Goal: Task Accomplishment & Management: Complete application form

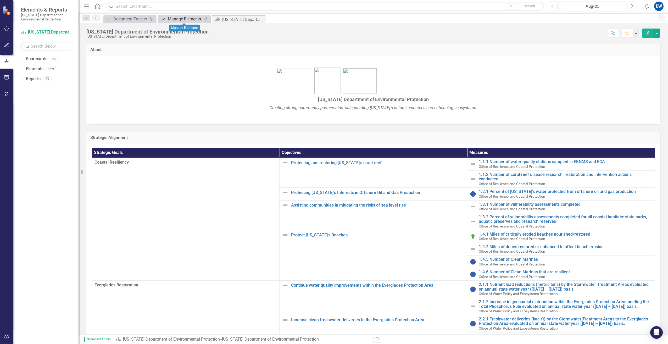
click at [174, 19] on div "Manage Elements" at bounding box center [185, 19] width 35 height 7
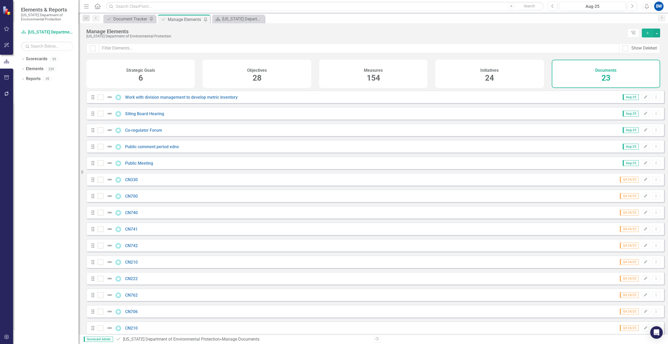
click at [649, 34] on icon "Add" at bounding box center [648, 33] width 5 height 4
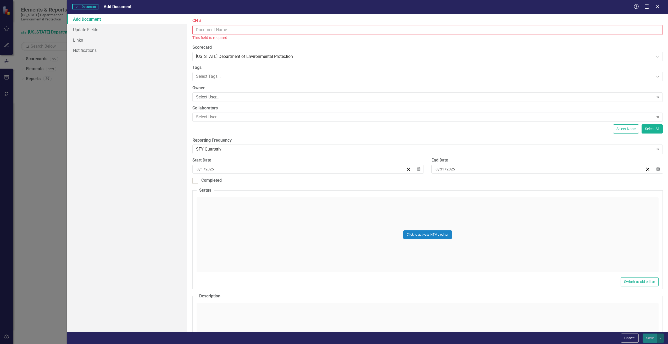
click at [207, 31] on input "CN #" at bounding box center [428, 30] width 471 height 10
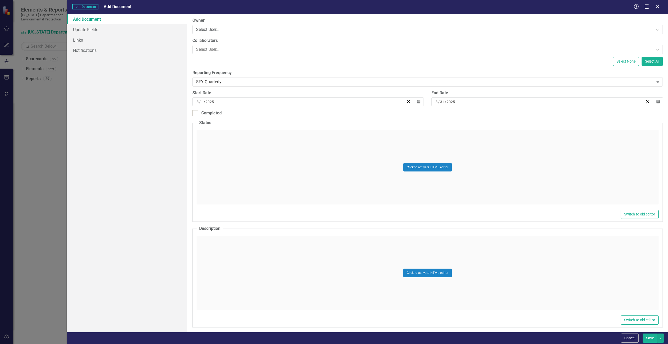
scroll to position [79, 0]
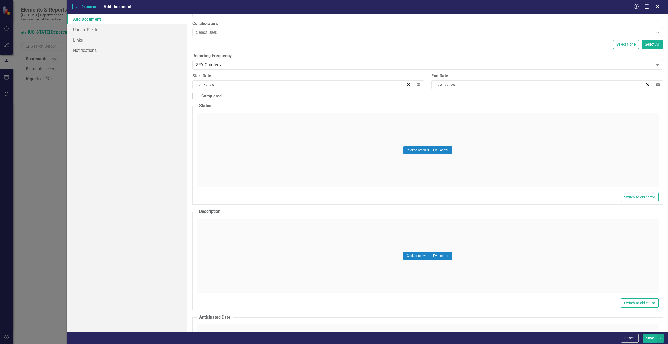
type input "CN803"
click at [214, 226] on div "Click to activate HTML editor" at bounding box center [428, 256] width 462 height 75
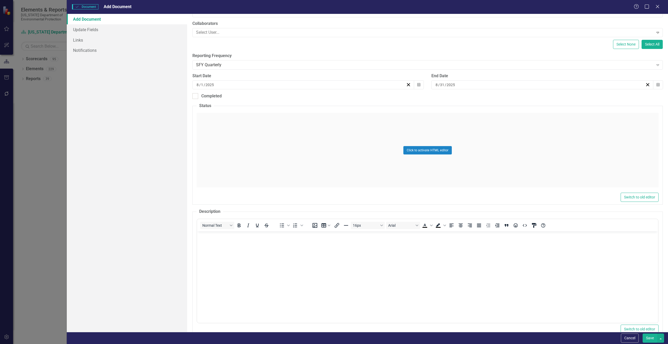
scroll to position [0, 0]
click at [216, 247] on body "Rich Text Area. Press ALT-0 for help." at bounding box center [427, 271] width 461 height 79
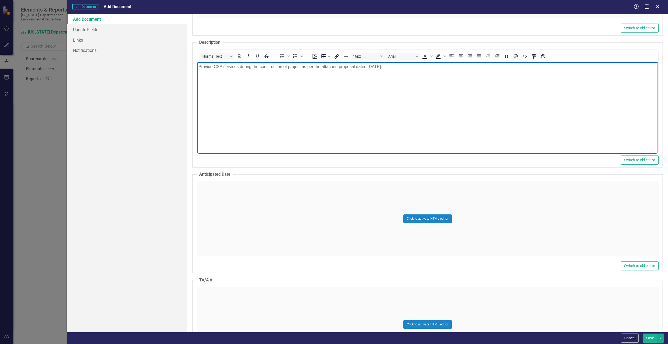
scroll to position [262, 0]
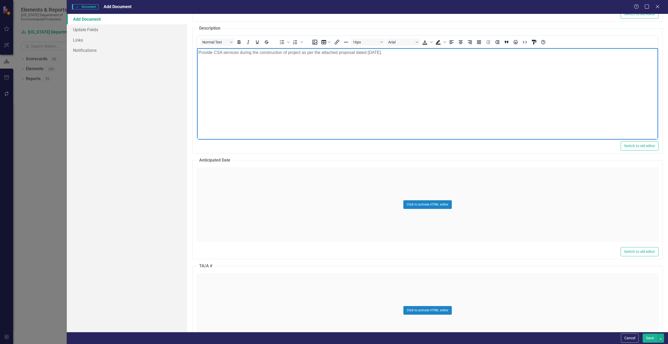
click at [227, 210] on div "Click to activate HTML editor" at bounding box center [428, 204] width 462 height 75
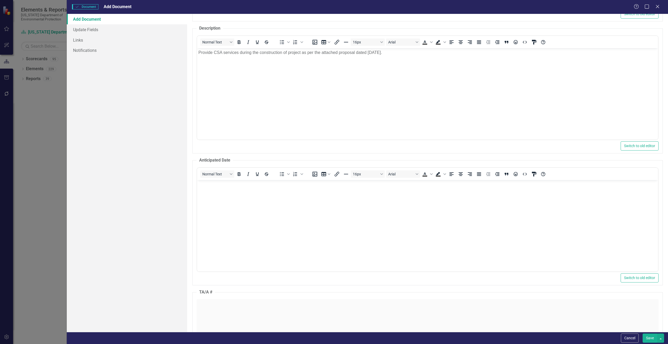
scroll to position [0, 0]
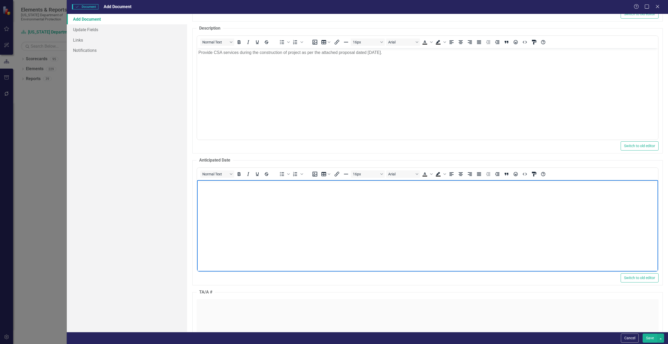
click at [227, 210] on body "Rich Text Area. Press ALT-0 for help." at bounding box center [427, 219] width 461 height 79
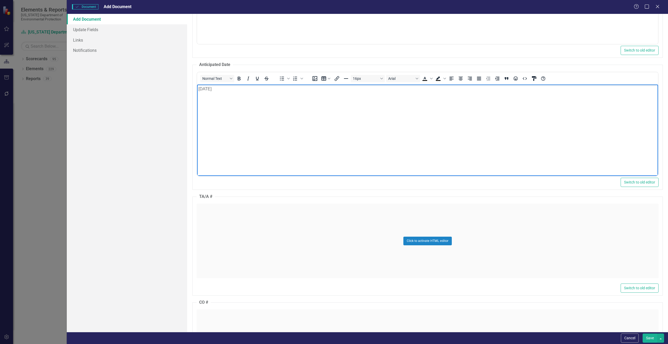
scroll to position [393, 0]
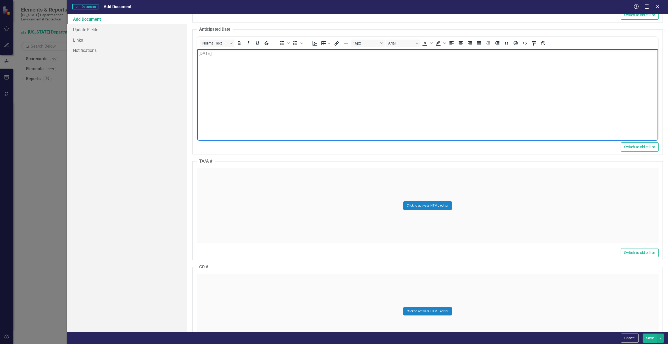
click at [208, 226] on div "Click to activate HTML editor" at bounding box center [428, 205] width 462 height 75
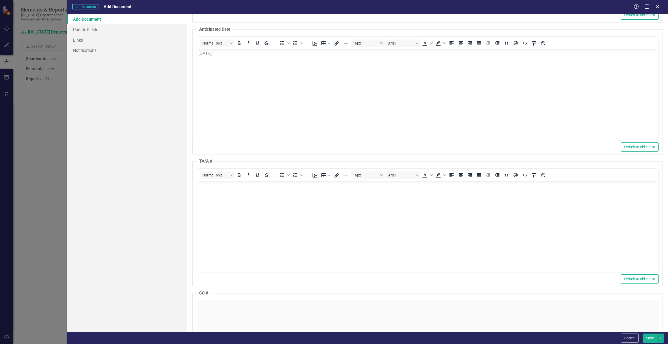
scroll to position [0, 0]
click at [208, 222] on body "Rich Text Area. Press ALT-0 for help." at bounding box center [427, 220] width 461 height 79
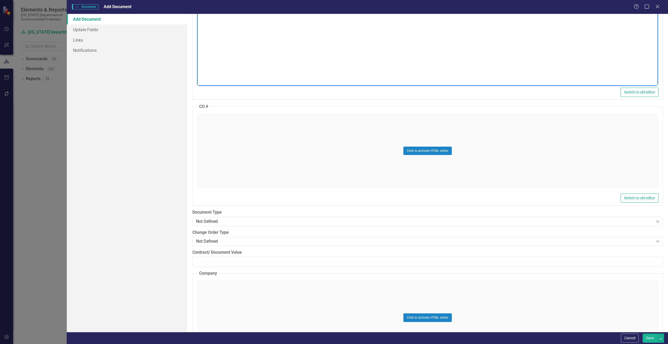
scroll to position [602, 0]
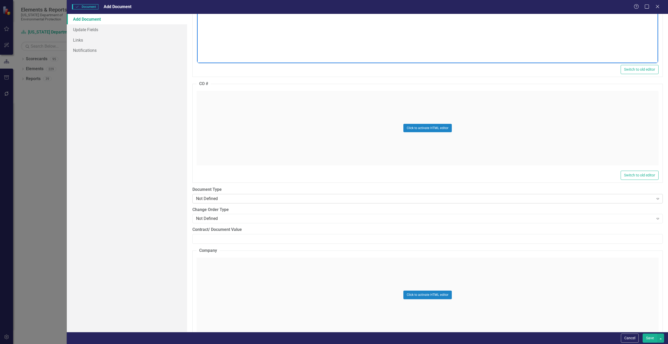
click at [204, 199] on div "Not Defined" at bounding box center [425, 199] width 458 height 6
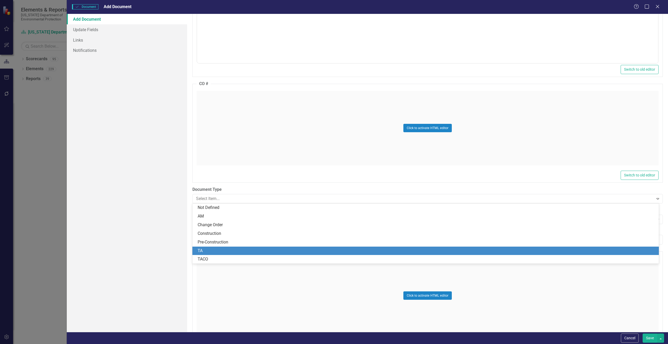
click at [203, 248] on div "TA" at bounding box center [427, 251] width 458 height 6
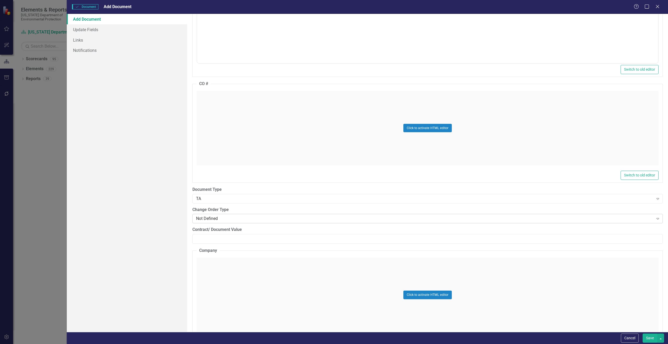
click at [205, 221] on div "Not Defined" at bounding box center [425, 219] width 458 height 6
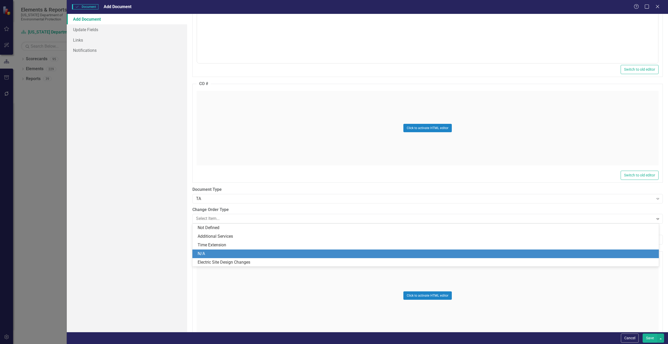
click at [209, 251] on div "N/A" at bounding box center [427, 254] width 458 height 6
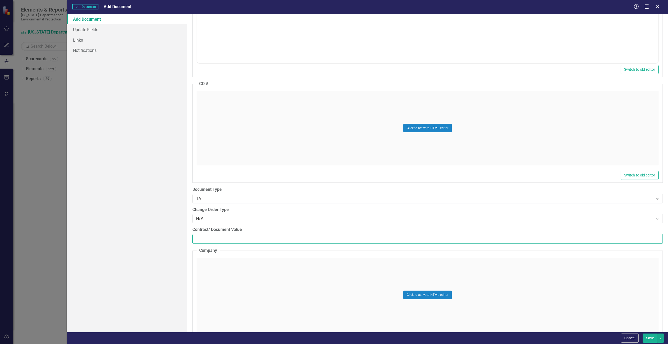
click at [208, 241] on input "Contract/ Document Value" at bounding box center [428, 239] width 471 height 10
paste input "24049.35"
type input "24049.35"
click at [234, 271] on div "Click to activate HTML editor" at bounding box center [428, 295] width 462 height 75
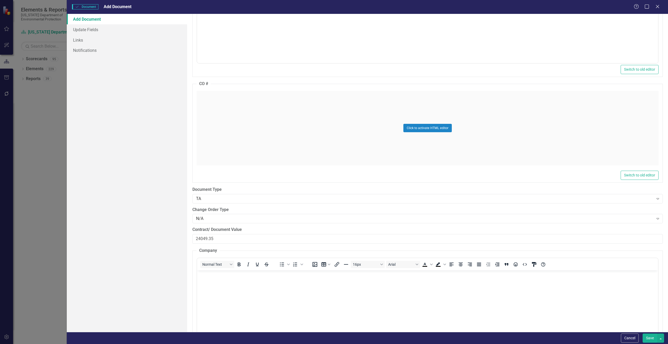
drag, startPoint x: 431, startPoint y: 541, endPoint x: 230, endPoint y: 271, distance: 337.2
click at [230, 271] on body "Rich Text Area. Press ALT-0 for help." at bounding box center [427, 309] width 461 height 79
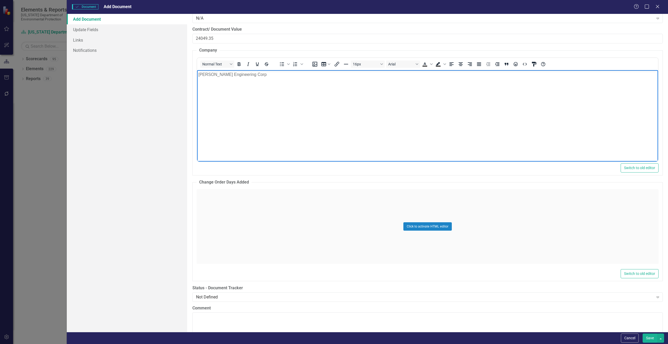
scroll to position [864, 0]
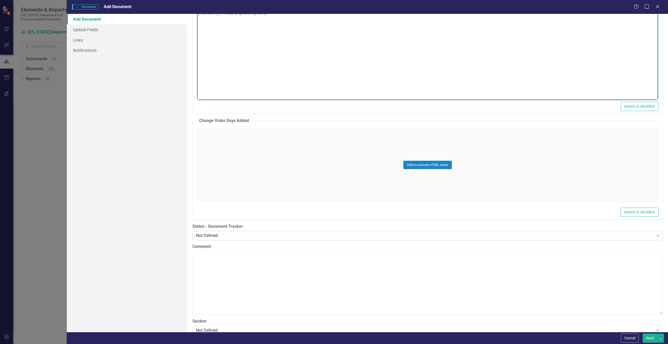
click at [216, 237] on div "Not Defined" at bounding box center [425, 236] width 458 height 6
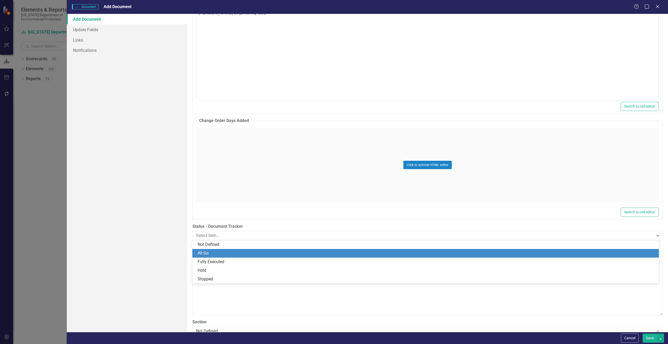
click at [211, 251] on div "All Go" at bounding box center [427, 253] width 458 height 6
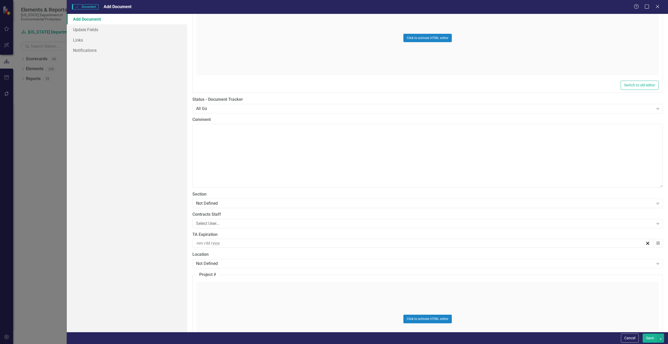
scroll to position [995, 0]
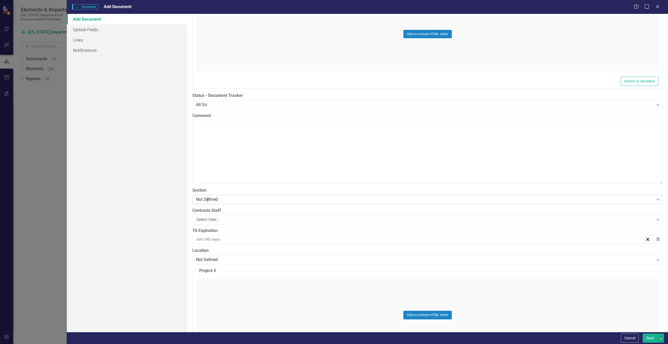
click at [207, 199] on div "Not Defined" at bounding box center [425, 199] width 458 height 6
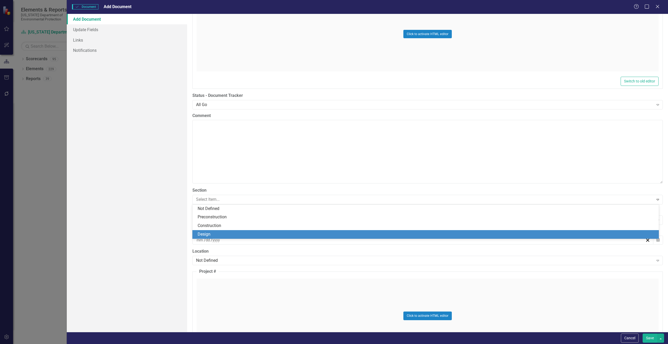
click at [204, 234] on div "Design" at bounding box center [427, 235] width 458 height 6
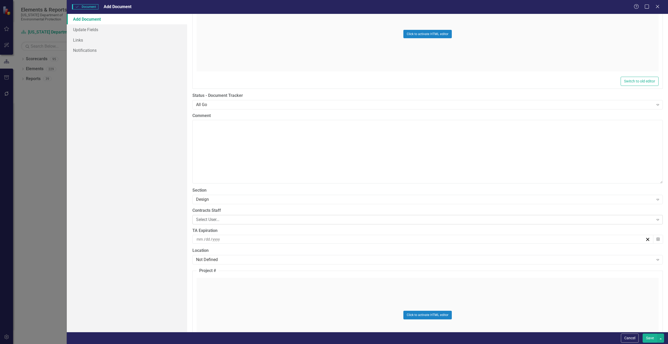
click at [204, 222] on div "Select User..." at bounding box center [425, 220] width 458 height 6
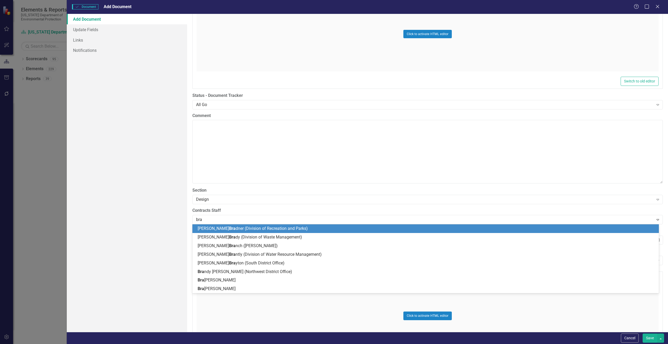
type input "bran"
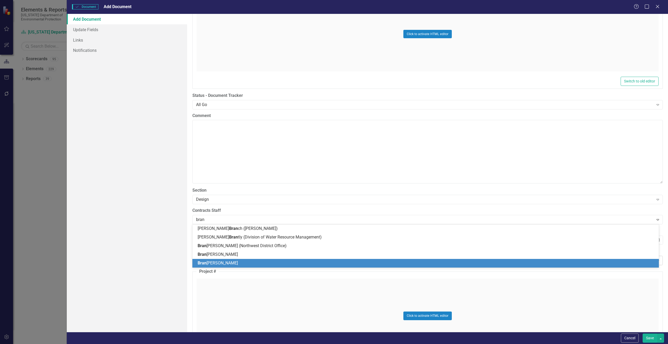
click at [210, 261] on span "[PERSON_NAME]" at bounding box center [218, 263] width 40 height 5
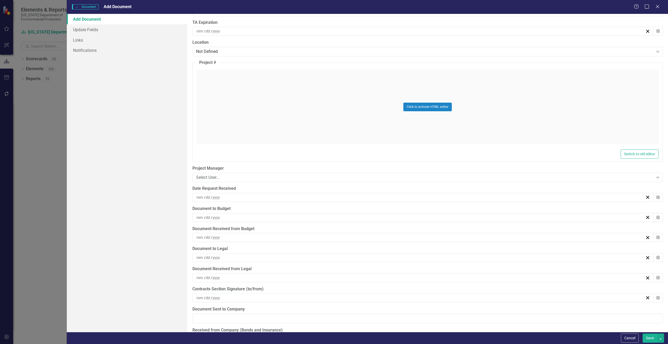
scroll to position [1205, 0]
click at [200, 196] on input at bounding box center [200, 196] width 8 height 5
click at [408, 263] on abbr "26" at bounding box center [408, 264] width 4 height 4
click at [199, 216] on input at bounding box center [200, 216] width 8 height 5
click at [405, 283] on button "26" at bounding box center [408, 284] width 13 height 9
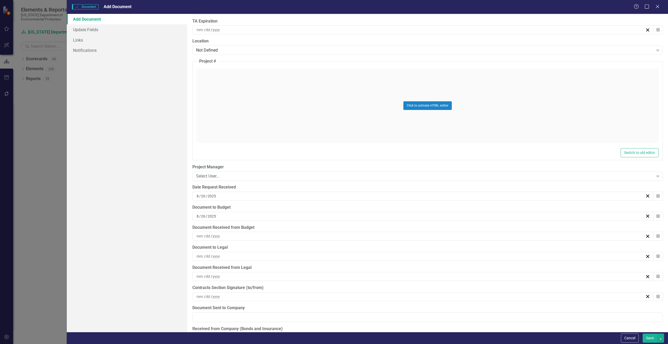
click at [651, 337] on button "Save" at bounding box center [650, 338] width 15 height 9
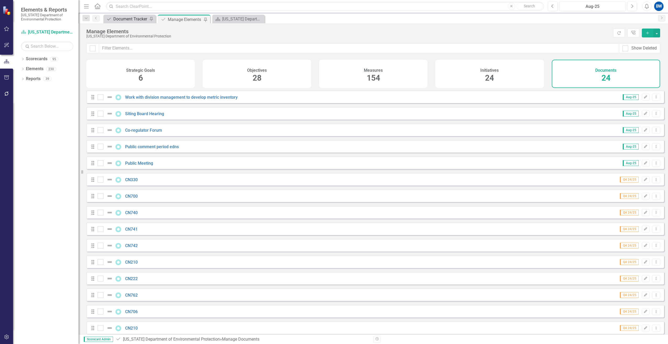
click at [124, 16] on div "Document Tracker" at bounding box center [130, 19] width 35 height 7
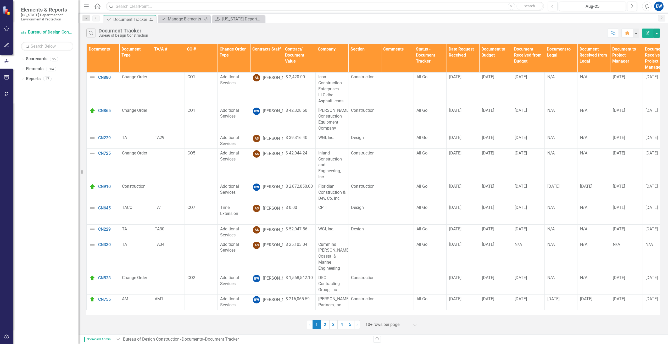
click at [254, 50] on th "Contracts Staff" at bounding box center [266, 58] width 33 height 28
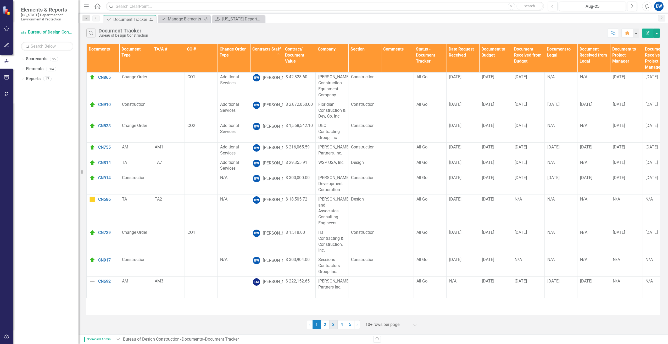
click at [331, 329] on link "3" at bounding box center [334, 324] width 8 height 9
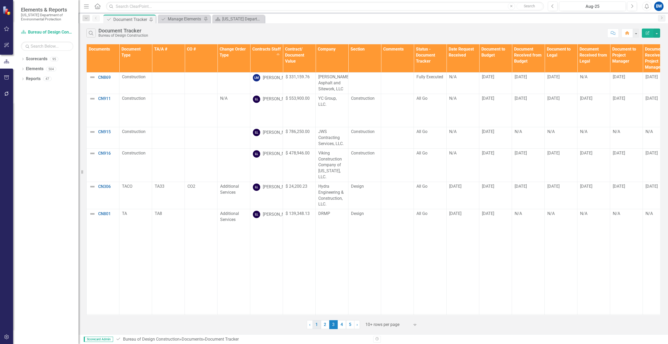
click at [317, 324] on link "1" at bounding box center [317, 324] width 8 height 9
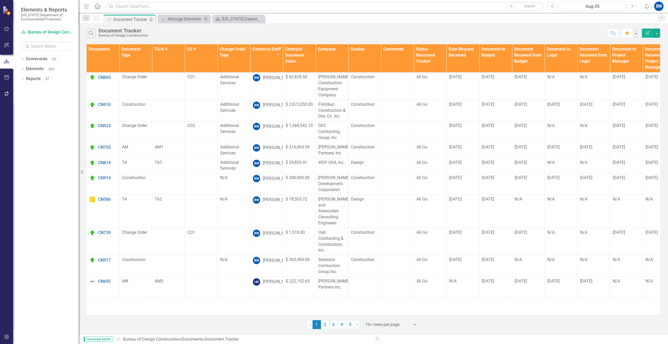
click at [382, 326] on div at bounding box center [388, 324] width 45 height 7
click at [377, 299] on div "50+ rows per page" at bounding box center [392, 298] width 49 height 6
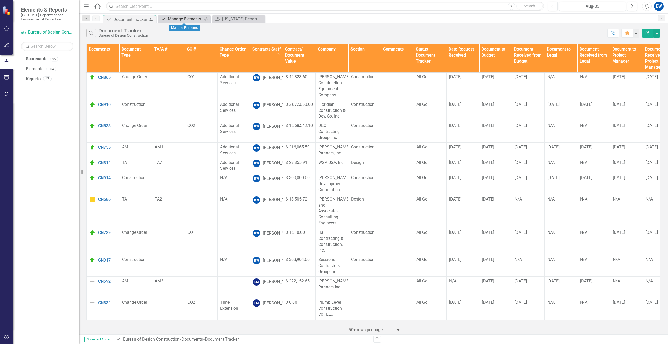
click at [183, 22] on div "Manage Elements" at bounding box center [185, 19] width 35 height 7
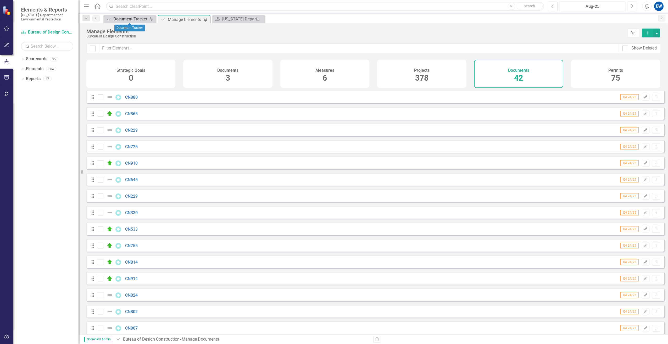
click at [134, 19] on div "Document Tracker" at bounding box center [130, 19] width 35 height 7
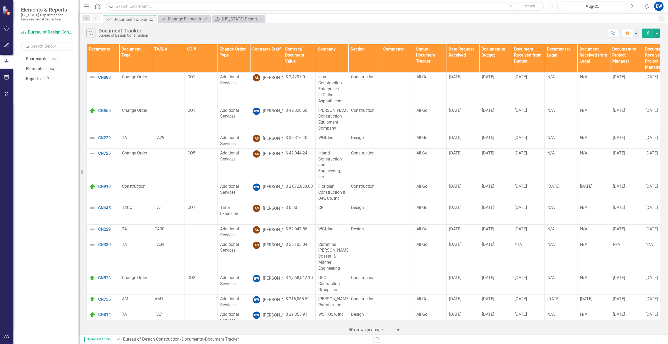
click at [263, 48] on th "Contracts Staff" at bounding box center [266, 58] width 33 height 28
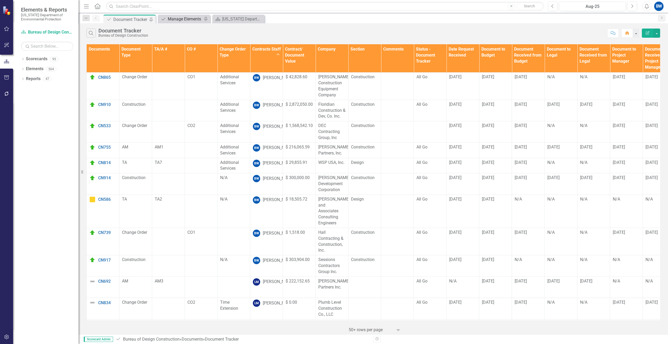
click at [178, 19] on div "Manage Elements" at bounding box center [185, 19] width 35 height 7
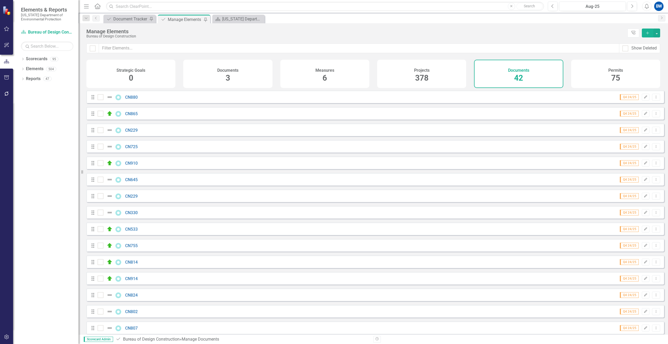
click at [645, 33] on button "Add" at bounding box center [648, 33] width 12 height 9
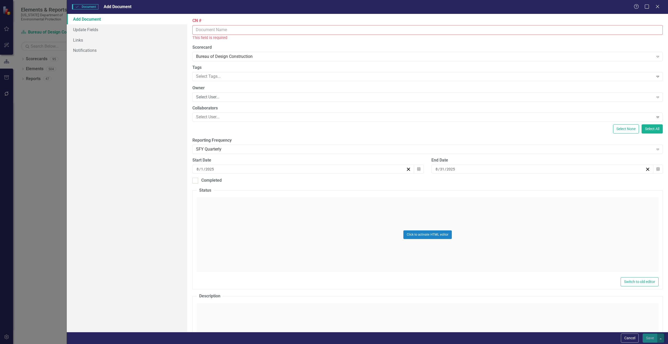
click at [228, 29] on input "CN #" at bounding box center [428, 30] width 471 height 10
type input "CN803"
type input "24049.35"
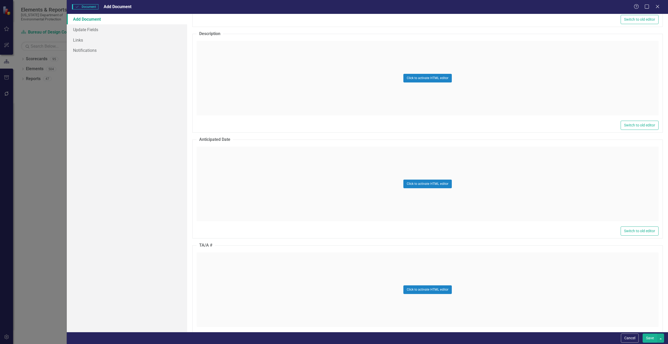
scroll to position [210, 0]
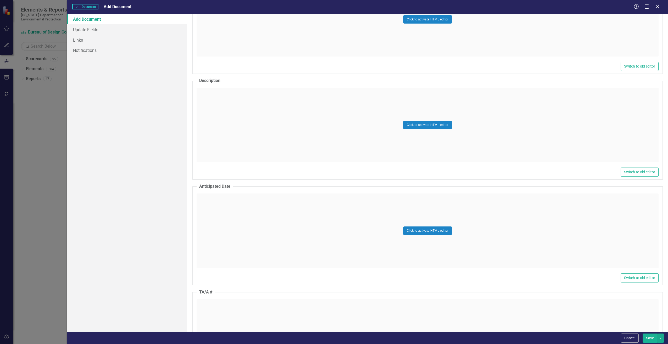
click at [247, 112] on div "Click to activate HTML editor" at bounding box center [428, 125] width 462 height 75
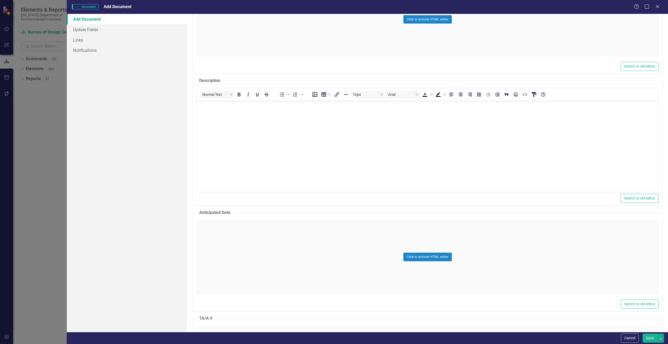
scroll to position [0, 0]
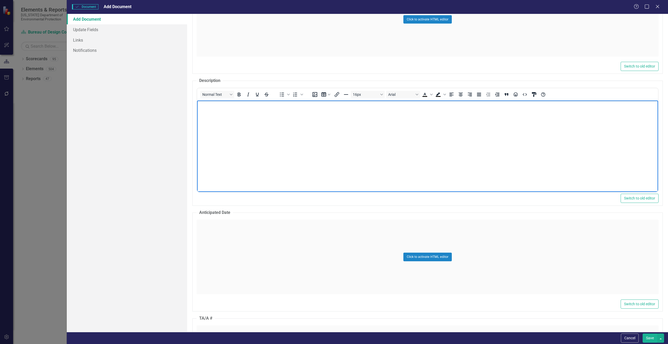
click at [249, 114] on body "Rich Text Area. Press ALT-0 for help." at bounding box center [427, 140] width 461 height 79
paste body "Rich Text Area. Press ALT-0 for help."
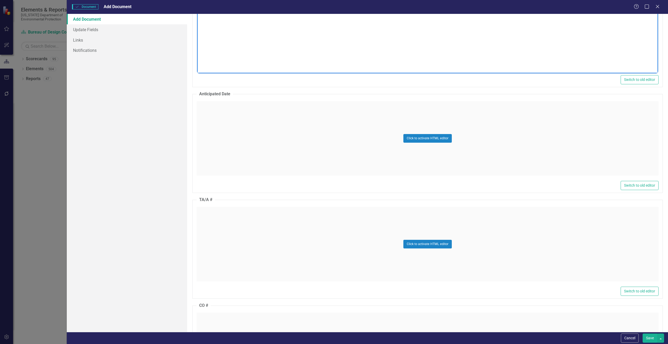
scroll to position [367, 0]
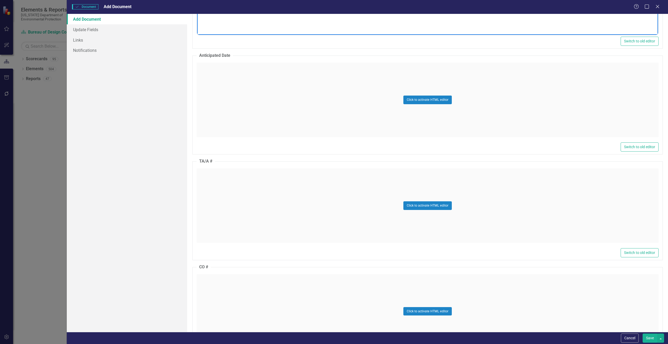
click at [248, 184] on div "Click to activate HTML editor" at bounding box center [428, 205] width 462 height 75
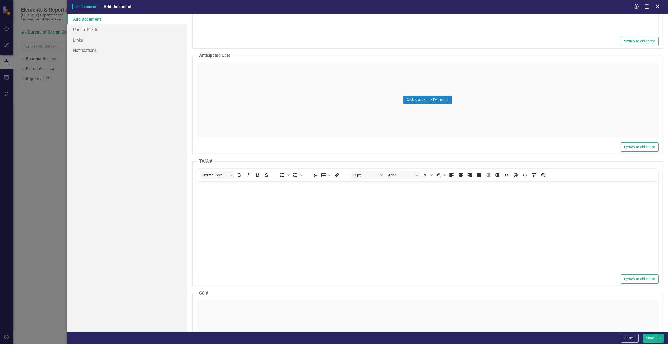
scroll to position [0, 0]
click at [228, 195] on body "Rich Text Area. Press ALT-0 for help." at bounding box center [427, 220] width 461 height 79
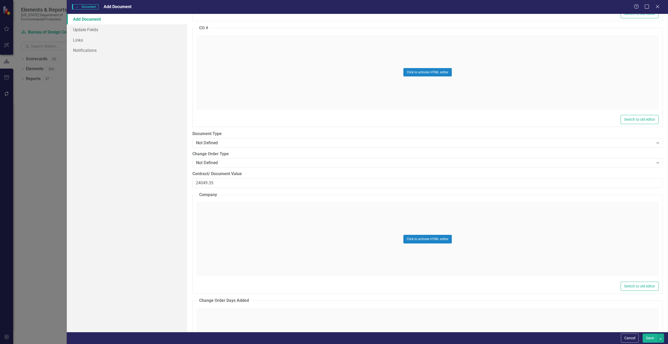
scroll to position [655, 0]
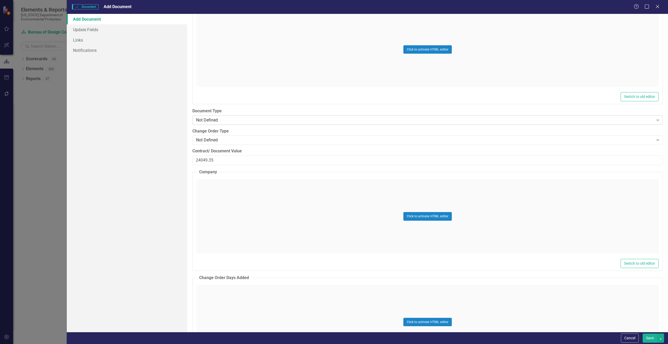
click at [213, 124] on div "Not Defined Expand" at bounding box center [428, 120] width 471 height 9
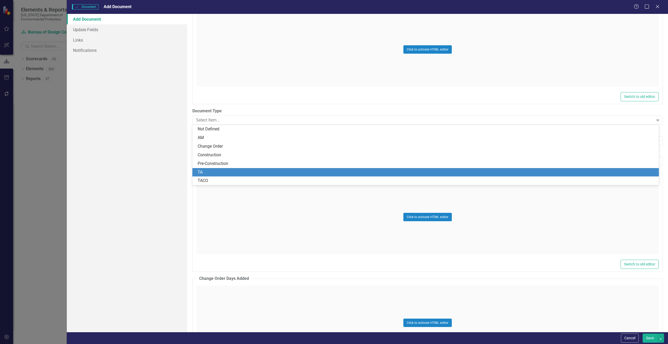
click at [208, 171] on div "TA" at bounding box center [427, 172] width 458 height 6
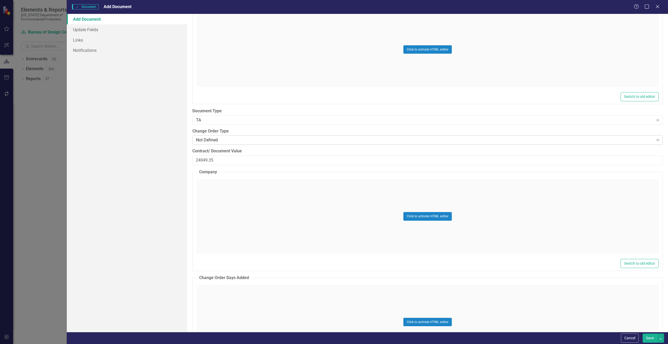
click at [220, 140] on div "Not Defined" at bounding box center [425, 140] width 458 height 6
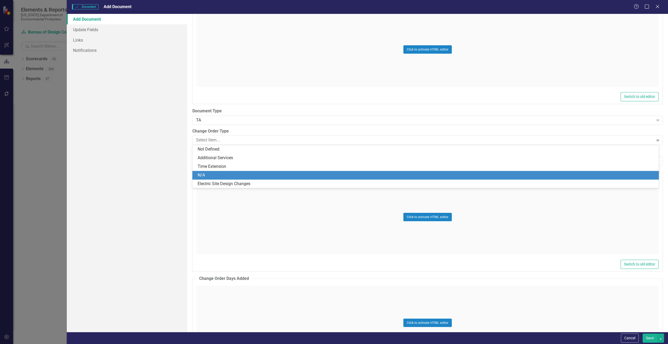
click at [216, 172] on div "N/A" at bounding box center [427, 175] width 458 height 6
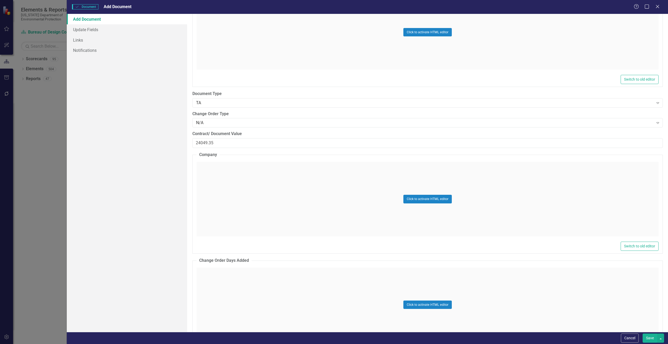
scroll to position [707, 0]
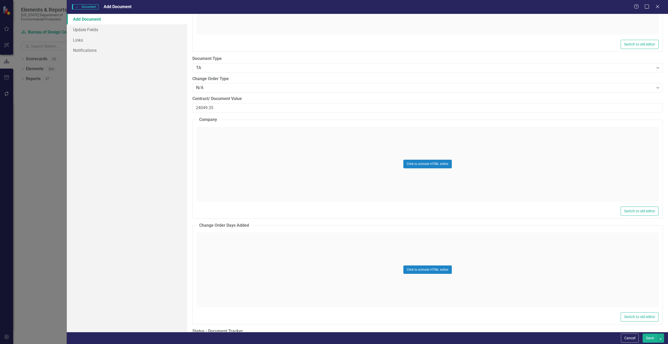
click at [215, 175] on div "Click to activate HTML editor" at bounding box center [428, 164] width 462 height 75
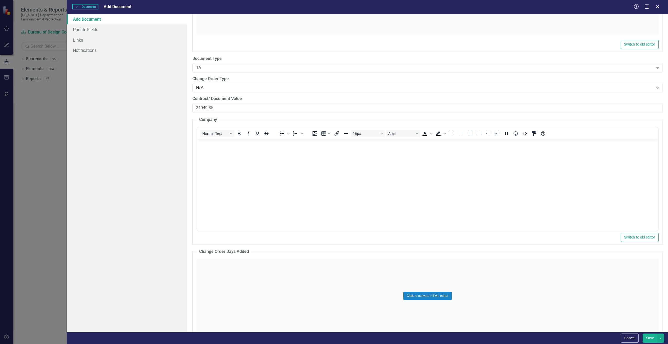
scroll to position [0, 0]
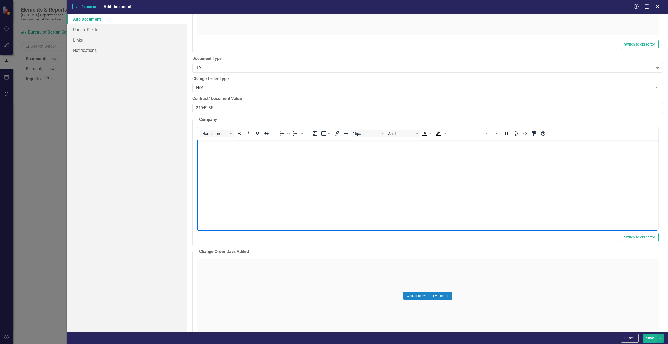
click at [218, 159] on body "Rich Text Area. Press ALT-0 for help." at bounding box center [427, 178] width 461 height 79
paste body "Rich Text Area. Press ALT-0 for help."
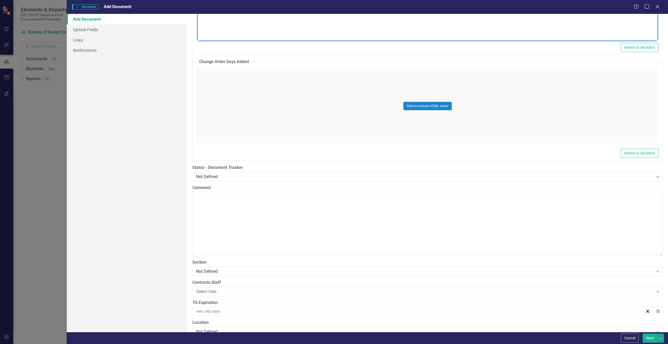
scroll to position [943, 0]
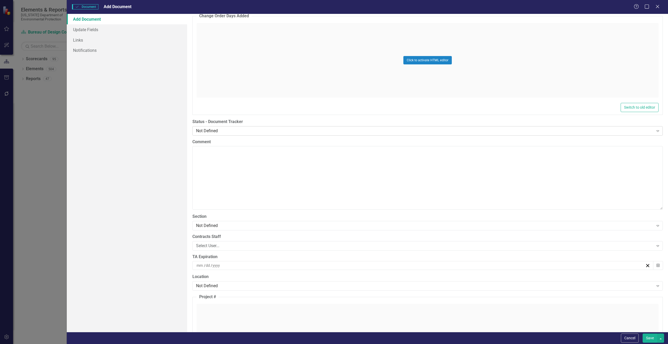
click at [205, 134] on div "Not Defined Expand" at bounding box center [428, 130] width 471 height 9
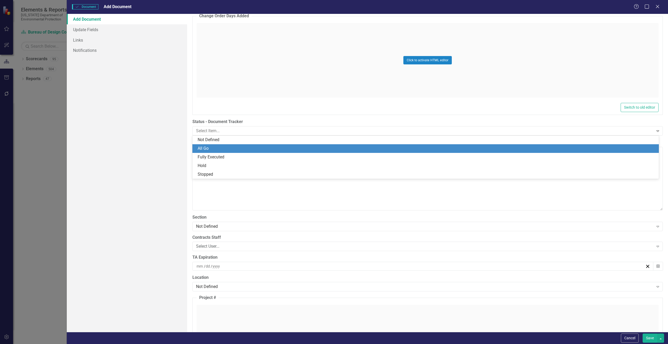
click at [207, 147] on div "All Go" at bounding box center [427, 149] width 458 height 6
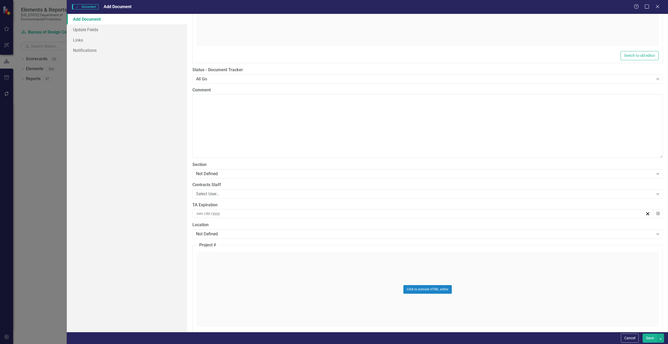
scroll to position [995, 0]
click at [211, 173] on div "Not Defined" at bounding box center [425, 173] width 458 height 6
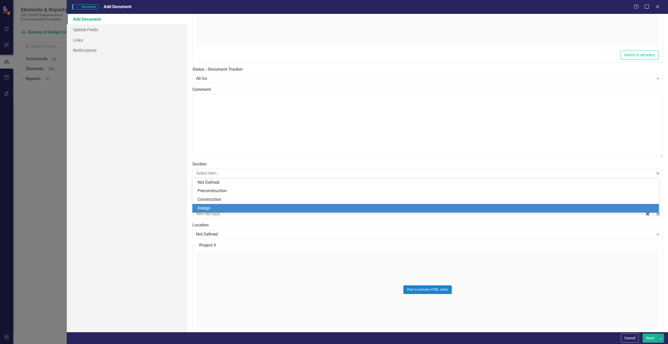
click at [206, 208] on div "Design" at bounding box center [427, 208] width 458 height 6
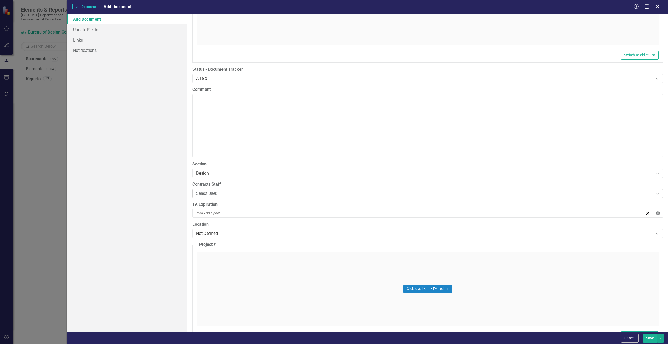
click at [207, 192] on div "Select User..." at bounding box center [425, 193] width 458 height 6
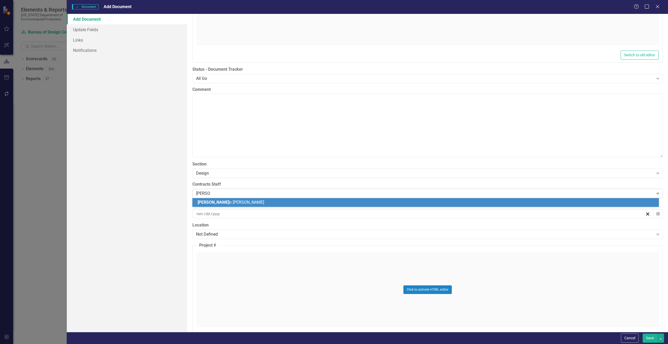
type input "[PERSON_NAME]"
click at [209, 202] on span "[PERSON_NAME]" at bounding box center [214, 202] width 32 height 5
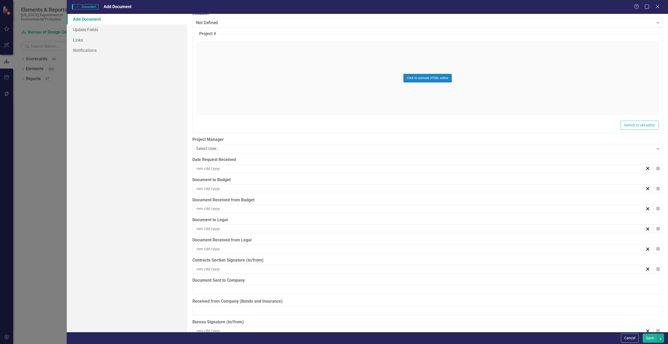
scroll to position [1231, 0]
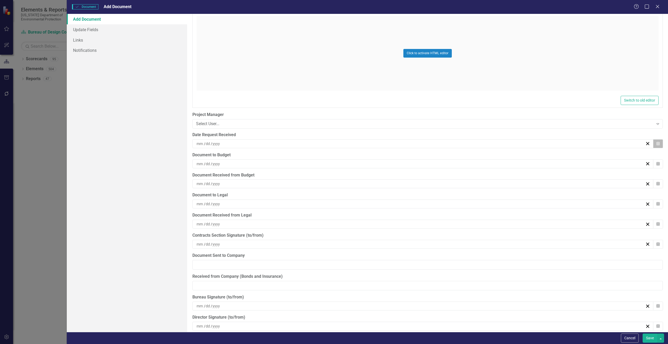
click at [654, 144] on button "Calendar" at bounding box center [659, 143] width 10 height 9
click at [406, 210] on button "26" at bounding box center [408, 211] width 13 height 9
click at [219, 165] on input at bounding box center [216, 163] width 8 height 5
click at [407, 231] on abbr "26" at bounding box center [408, 232] width 4 height 4
click at [650, 338] on button "Save" at bounding box center [650, 338] width 15 height 9
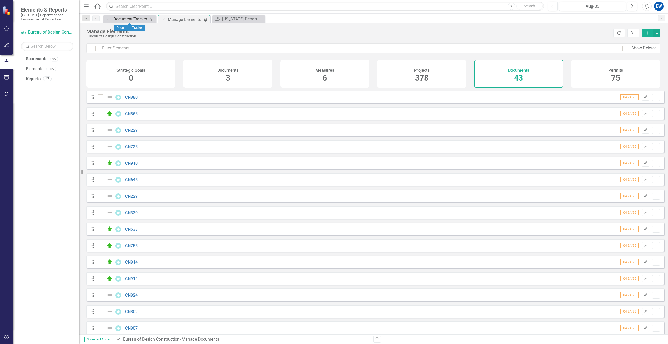
click at [121, 17] on div "Document Tracker" at bounding box center [130, 19] width 35 height 7
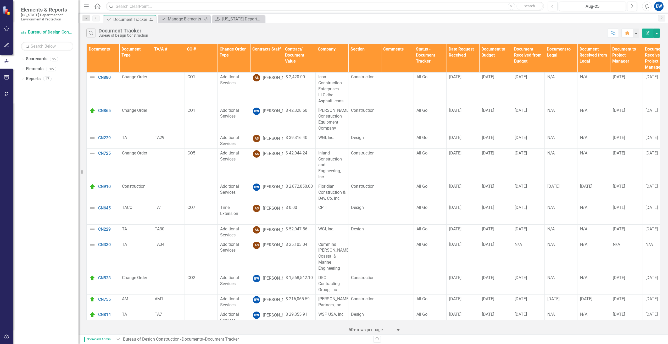
click at [261, 54] on th "Contracts Staff" at bounding box center [266, 58] width 33 height 28
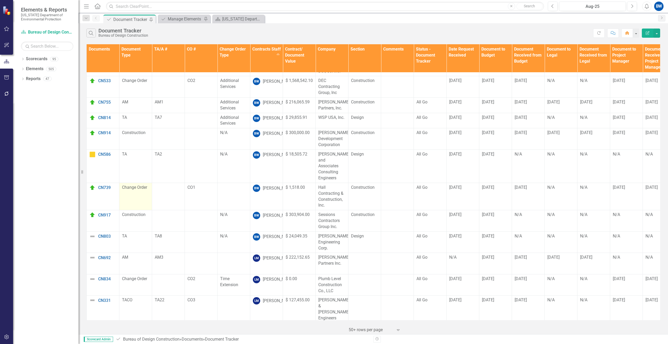
scroll to position [52, 0]
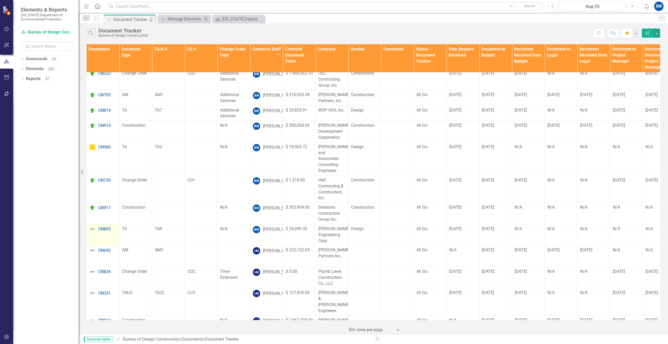
click at [92, 226] on img at bounding box center [92, 229] width 6 height 6
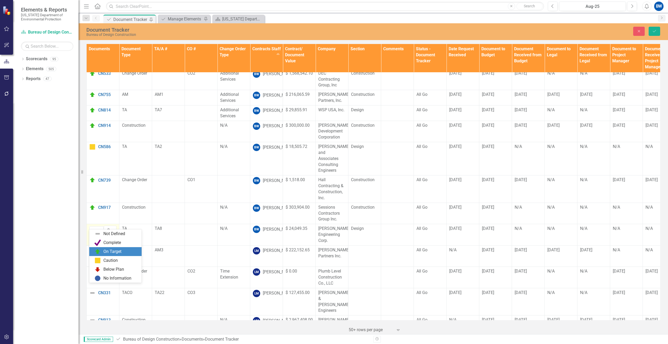
click at [109, 250] on div "On Target" at bounding box center [112, 252] width 18 height 6
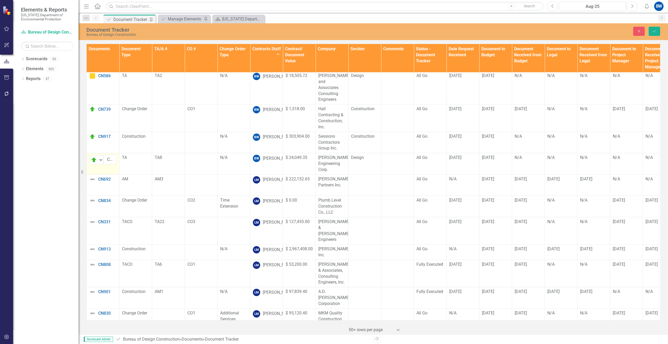
scroll to position [0, 0]
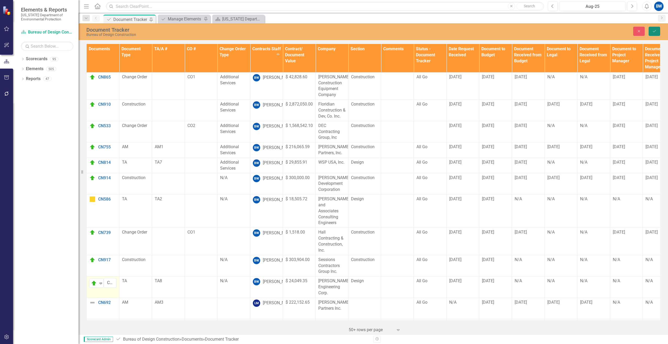
click at [655, 34] on button "Save" at bounding box center [655, 31] width 12 height 9
